Goal: Check status: Check status

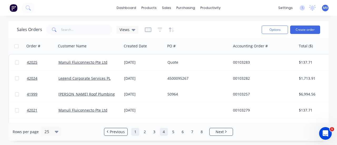
click at [136, 131] on link "1" at bounding box center [135, 132] width 8 height 8
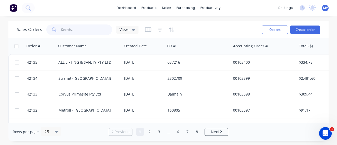
click at [89, 29] on input "text" at bounding box center [86, 29] width 51 height 11
type input "pirtek"
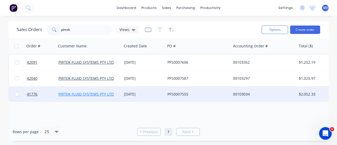
click at [88, 93] on link "PIRTEK FLUID SYSTEMS PTY LTD" at bounding box center [85, 94] width 55 height 5
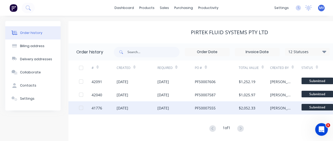
click at [169, 107] on div "[DATE]" at bounding box center [163, 108] width 12 height 6
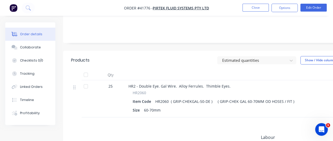
scroll to position [158, 0]
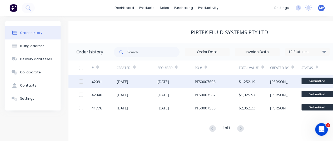
click at [169, 82] on div "[DATE]" at bounding box center [163, 82] width 12 height 6
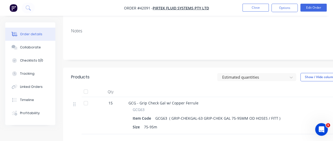
scroll to position [53, 0]
